Goal: Task Accomplishment & Management: Complete application form

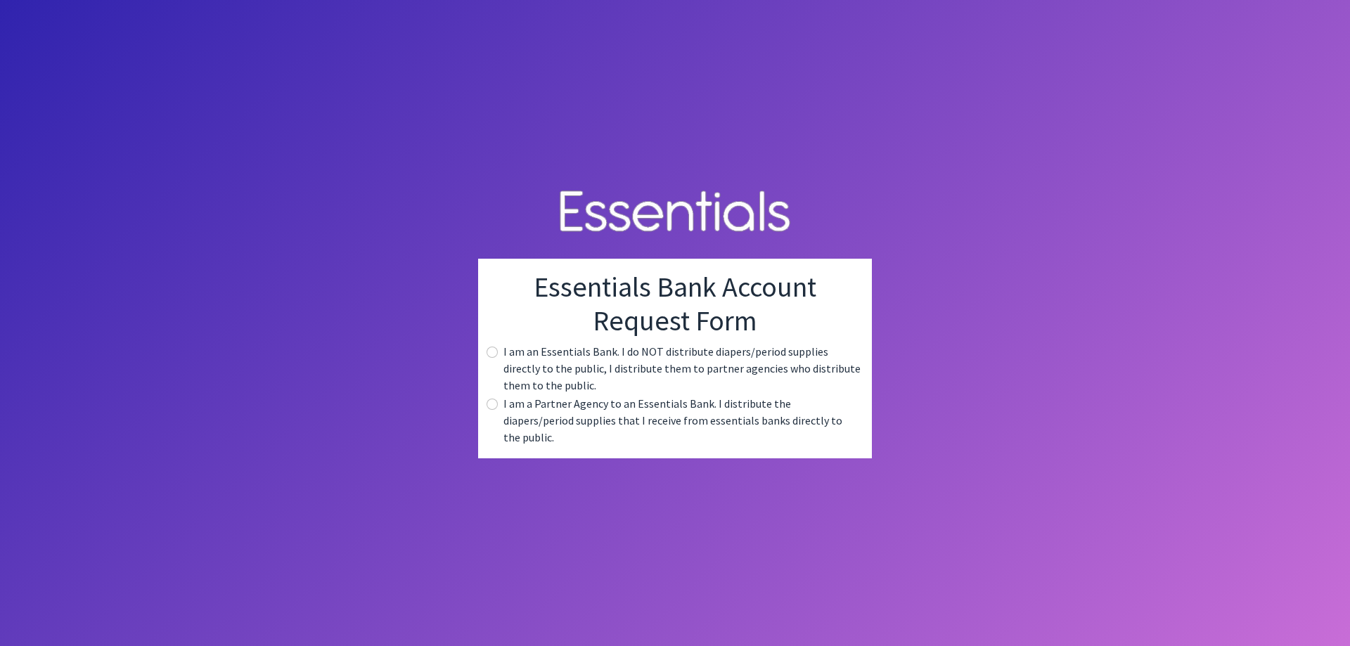
click at [563, 420] on label "I am a Partner Agency to an Essentials Bank. I distribute the diapers/period su…" at bounding box center [681, 420] width 357 height 51
click at [503, 414] on div "I am a Partner Agency to an Essentials Bank. I distribute the diapers/period su…" at bounding box center [674, 420] width 371 height 51
click at [494, 410] on input "radio" at bounding box center [491, 404] width 11 height 11
radio input "true"
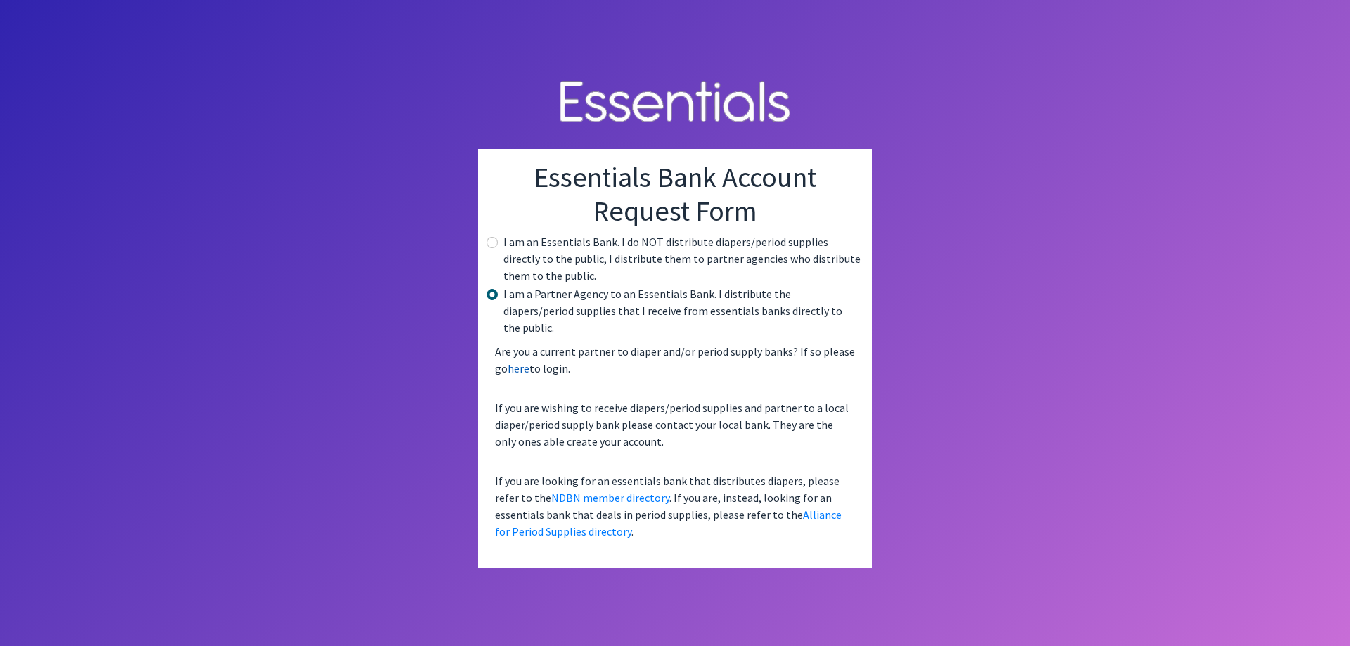
click at [517, 362] on link "here" at bounding box center [519, 368] width 22 height 14
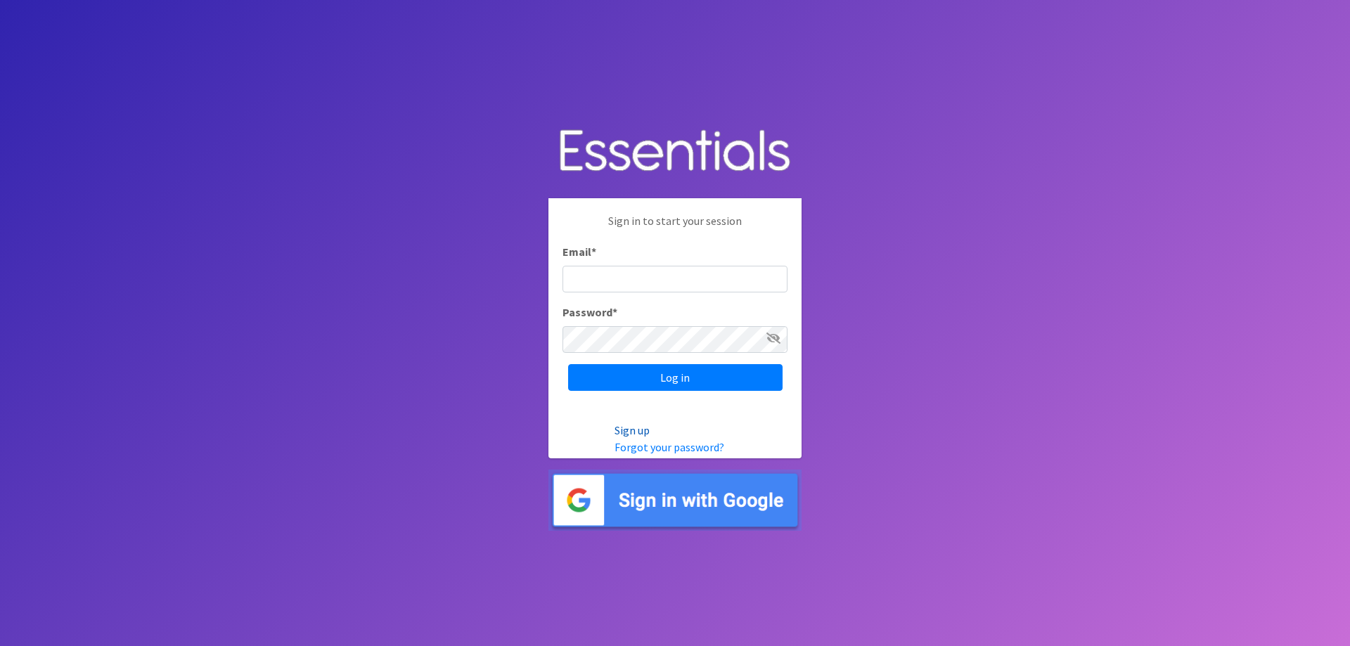
click at [631, 426] on link "Sign up" at bounding box center [631, 430] width 35 height 14
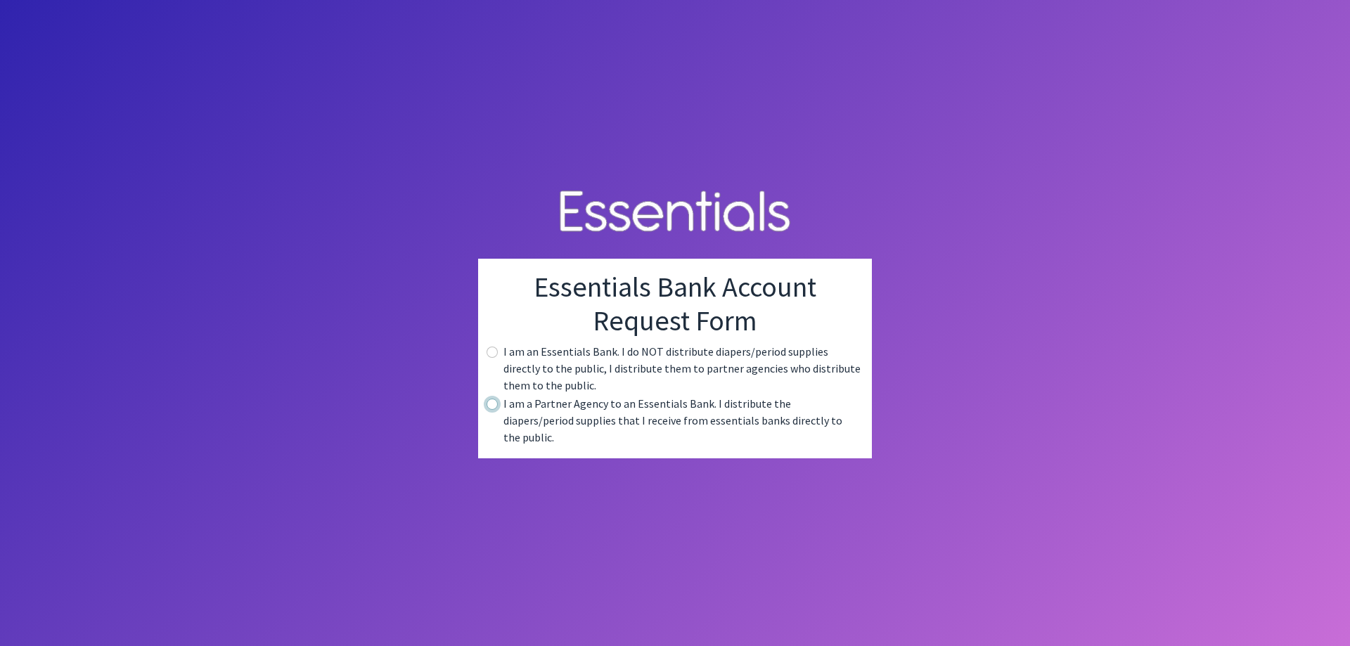
click at [494, 410] on input "radio" at bounding box center [491, 404] width 11 height 11
radio input "true"
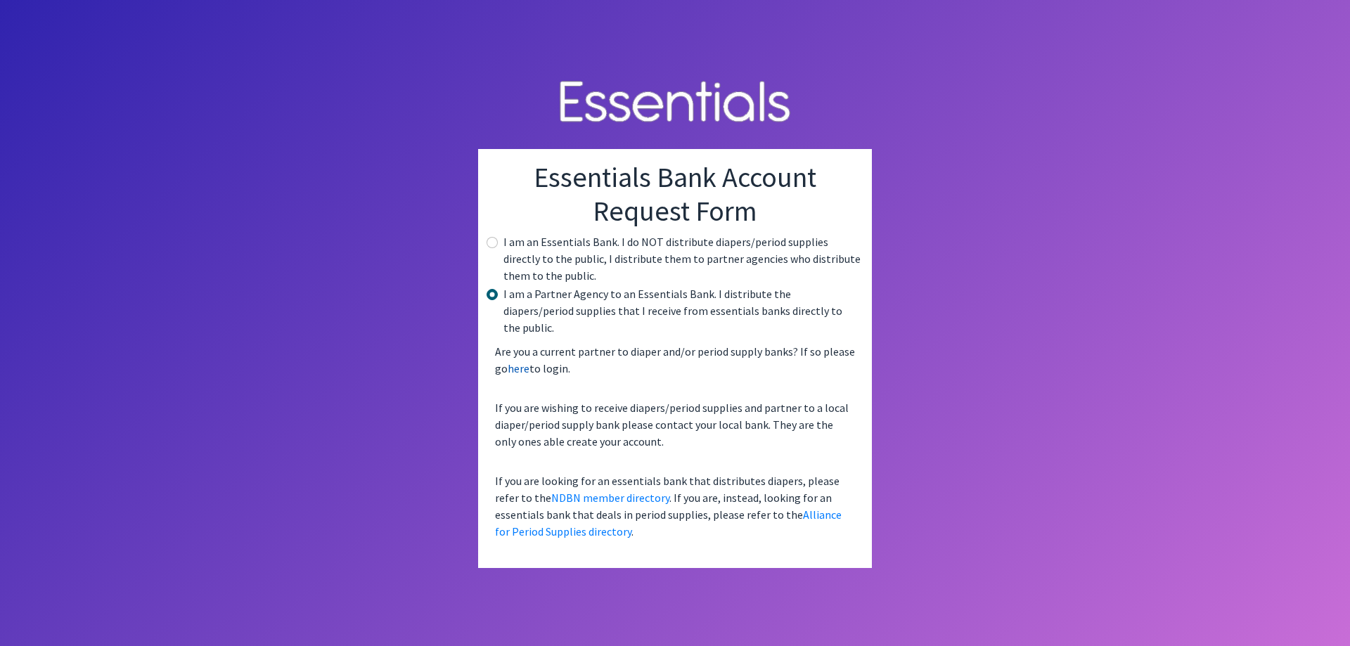
click at [517, 361] on link "here" at bounding box center [519, 368] width 22 height 14
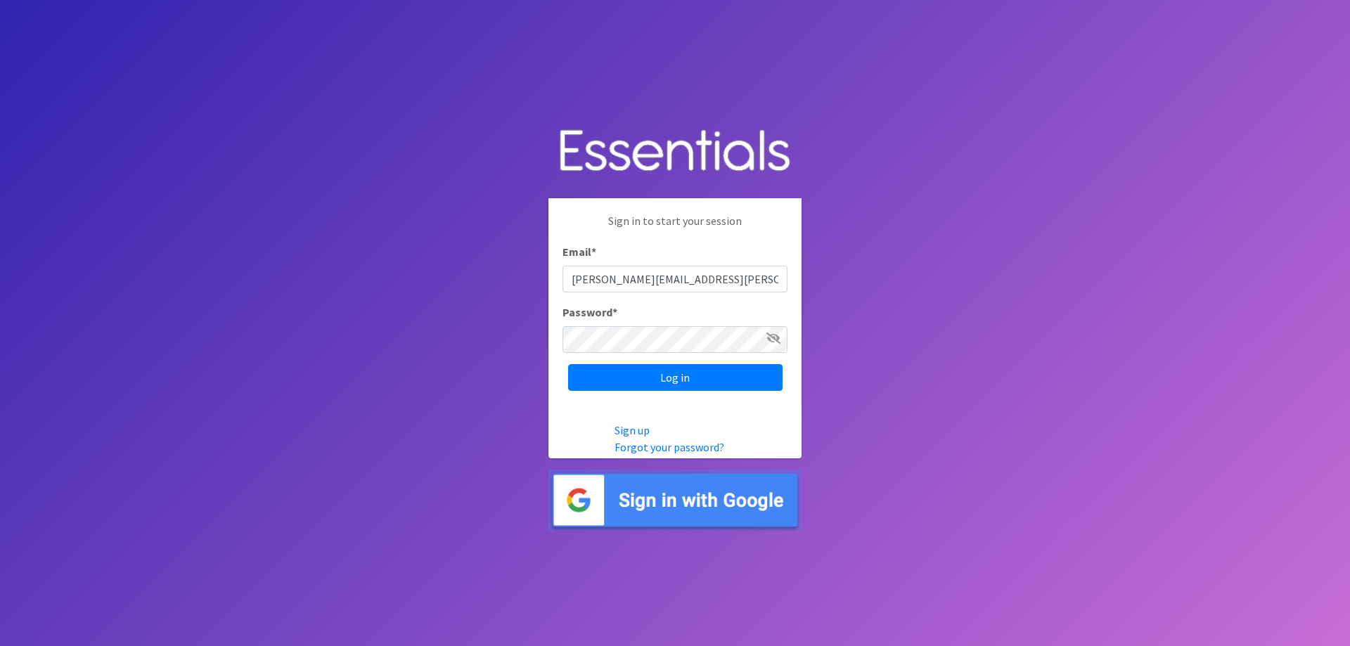
type input "eliza.miller@ocsdsc.org"
click at [568, 364] on input "Log in" at bounding box center [675, 377] width 214 height 27
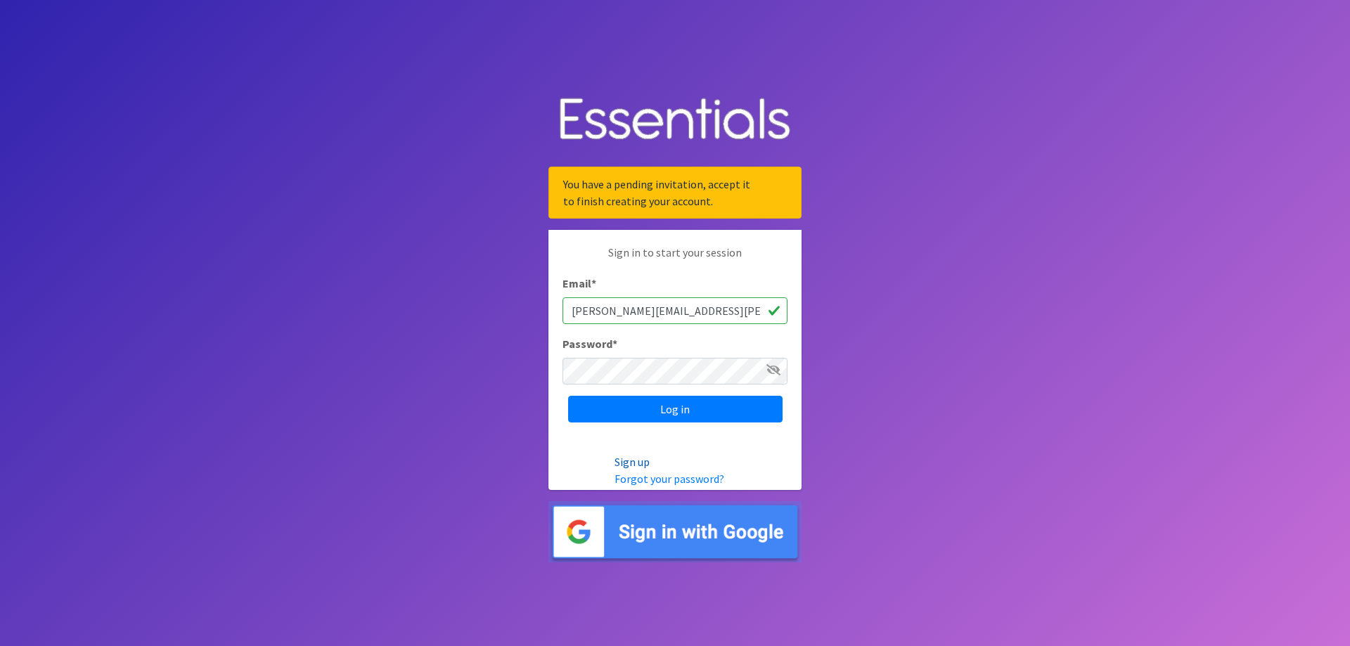
click at [644, 461] on link "Sign up" at bounding box center [631, 462] width 35 height 14
